Goal: Task Accomplishment & Management: Manage account settings

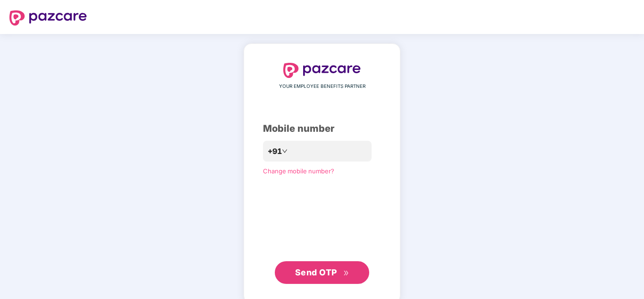
click at [338, 276] on span "Send OTP" at bounding box center [322, 272] width 54 height 13
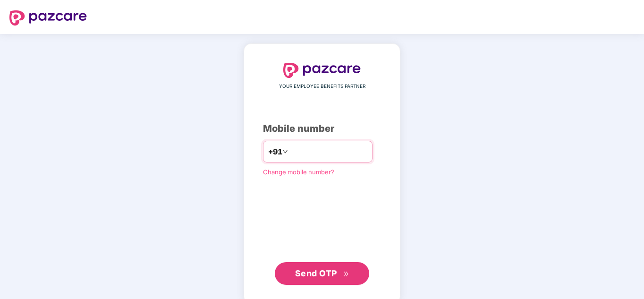
click at [313, 151] on input "**********" at bounding box center [328, 151] width 77 height 15
type input "**********"
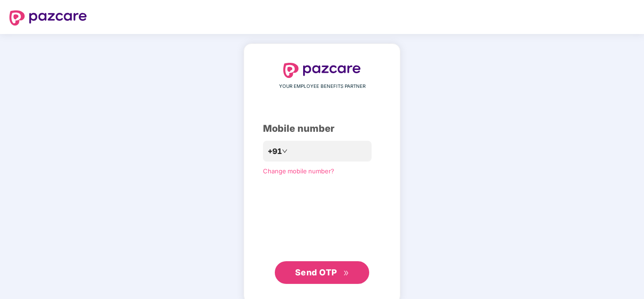
click at [339, 272] on span "Send OTP" at bounding box center [322, 272] width 54 height 13
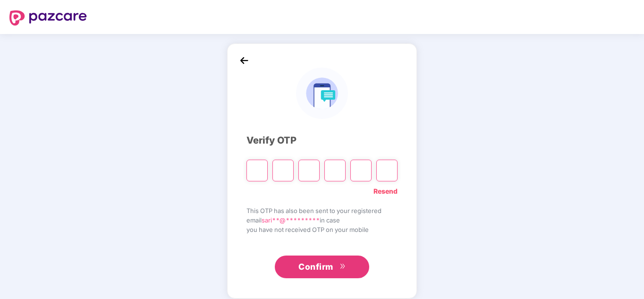
type input "*"
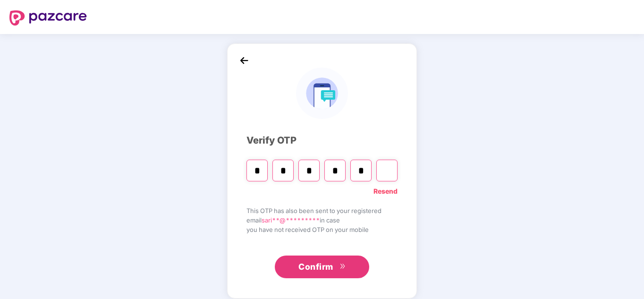
type input "*"
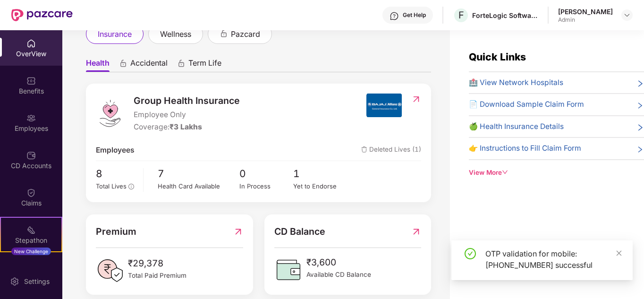
scroll to position [79, 0]
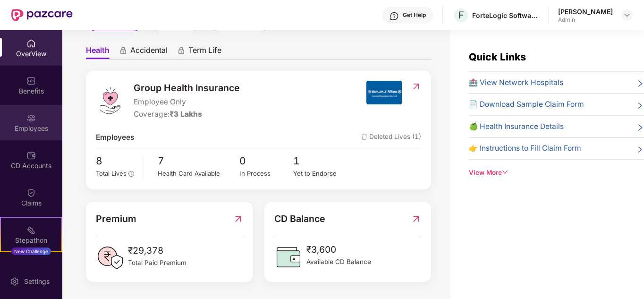
click at [33, 123] on div "Employees" at bounding box center [31, 122] width 62 height 35
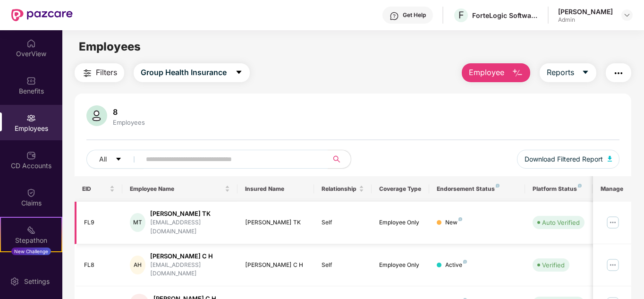
click at [611, 217] on img at bounding box center [612, 222] width 15 height 15
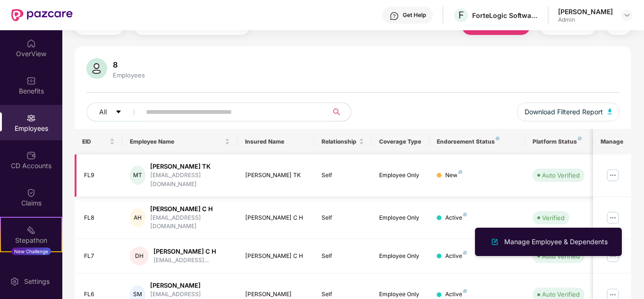
scroll to position [47, 0]
click at [610, 168] on img at bounding box center [612, 175] width 15 height 15
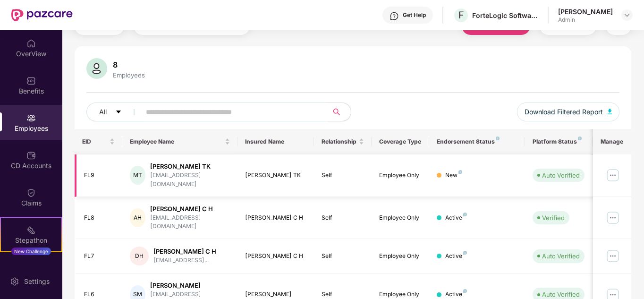
click at [614, 169] on img at bounding box center [612, 175] width 15 height 15
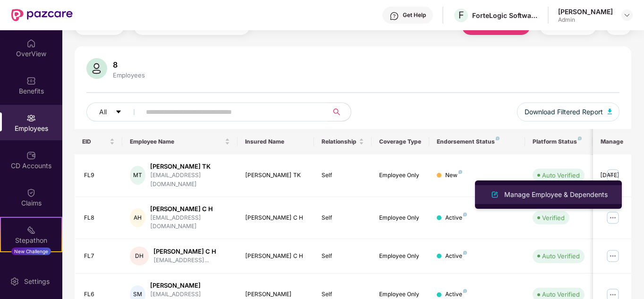
click at [583, 192] on div "Manage Employee & Dependents" at bounding box center [555, 194] width 107 height 10
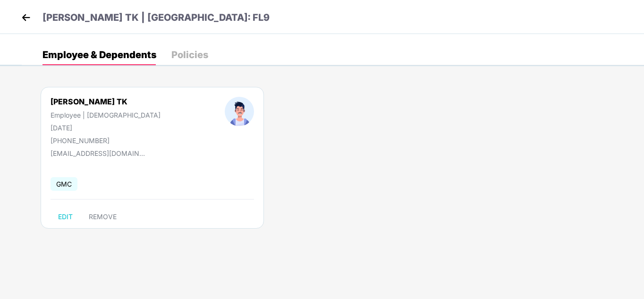
click at [22, 19] on img at bounding box center [26, 17] width 14 height 14
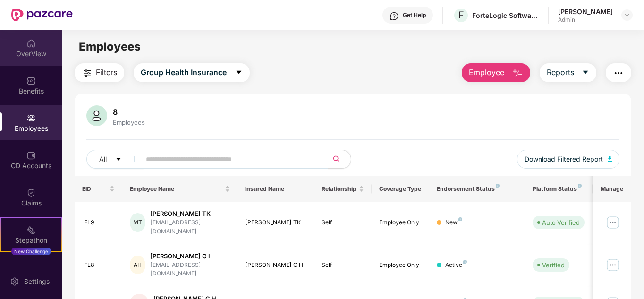
click at [31, 51] on div "OverView" at bounding box center [31, 53] width 62 height 9
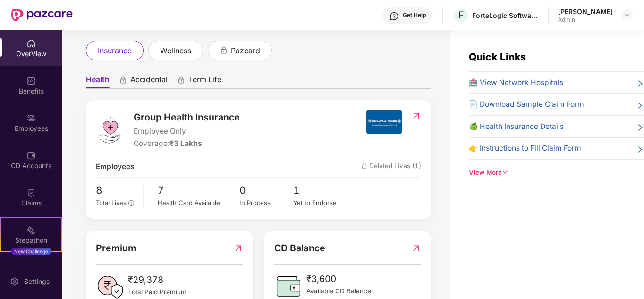
scroll to position [50, 0]
click at [308, 204] on div "Yet to Endorse" at bounding box center [320, 202] width 54 height 10
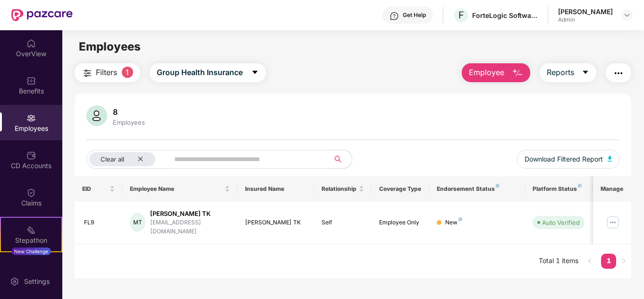
click at [122, 120] on div "Employees" at bounding box center [129, 123] width 36 height 8
click at [32, 47] on img at bounding box center [30, 43] width 9 height 9
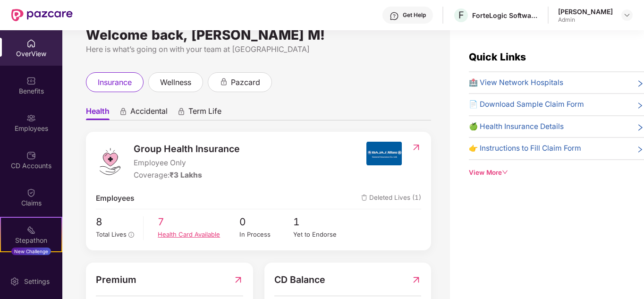
scroll to position [14, 0]
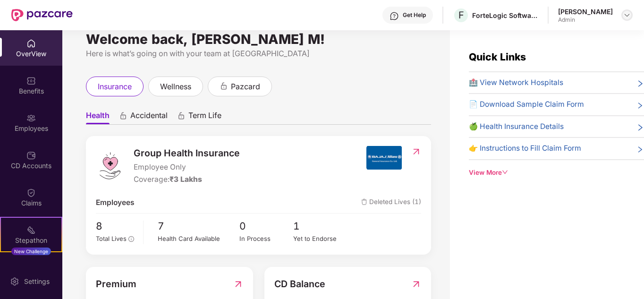
click at [622, 16] on div at bounding box center [626, 14] width 11 height 11
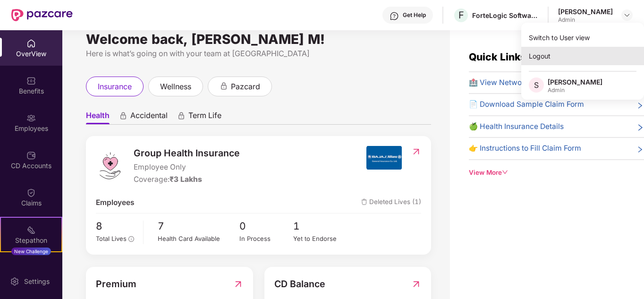
click at [536, 58] on div "Logout" at bounding box center [582, 56] width 123 height 18
